Goal: Find specific page/section: Find specific page/section

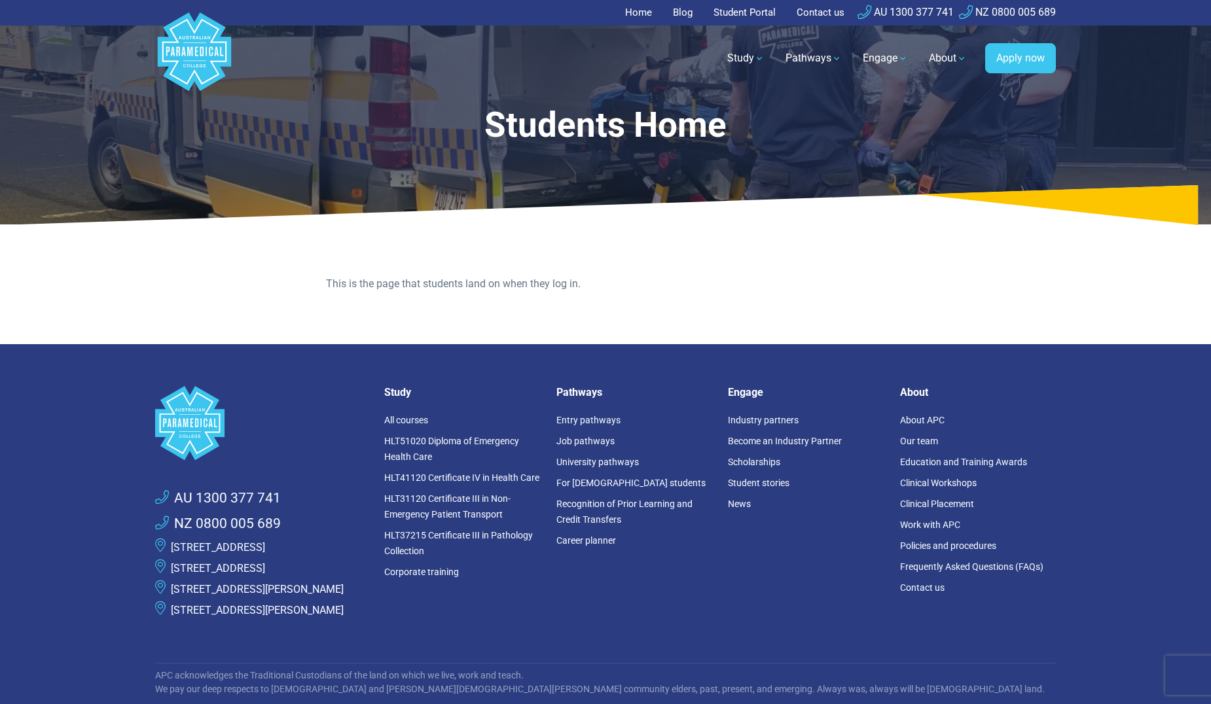
click at [727, 15] on link "Student Portal" at bounding box center [744, 13] width 78 height 26
click at [738, 23] on link "Student Portal" at bounding box center [744, 13] width 78 height 26
click at [741, 17] on link "Student Portal" at bounding box center [744, 13] width 78 height 26
